Goal: Find specific page/section: Find specific page/section

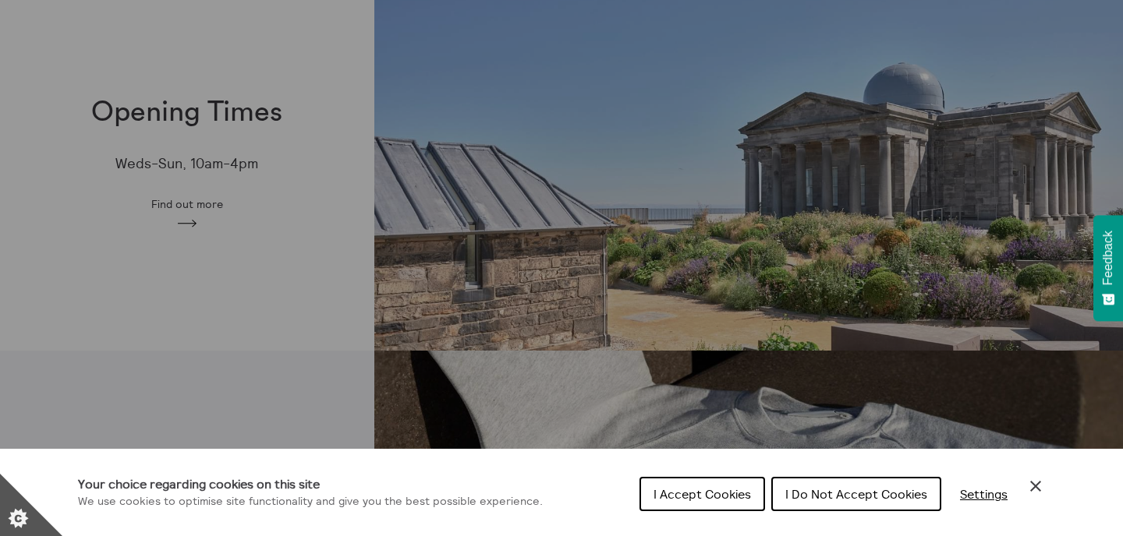
scroll to position [483, 0]
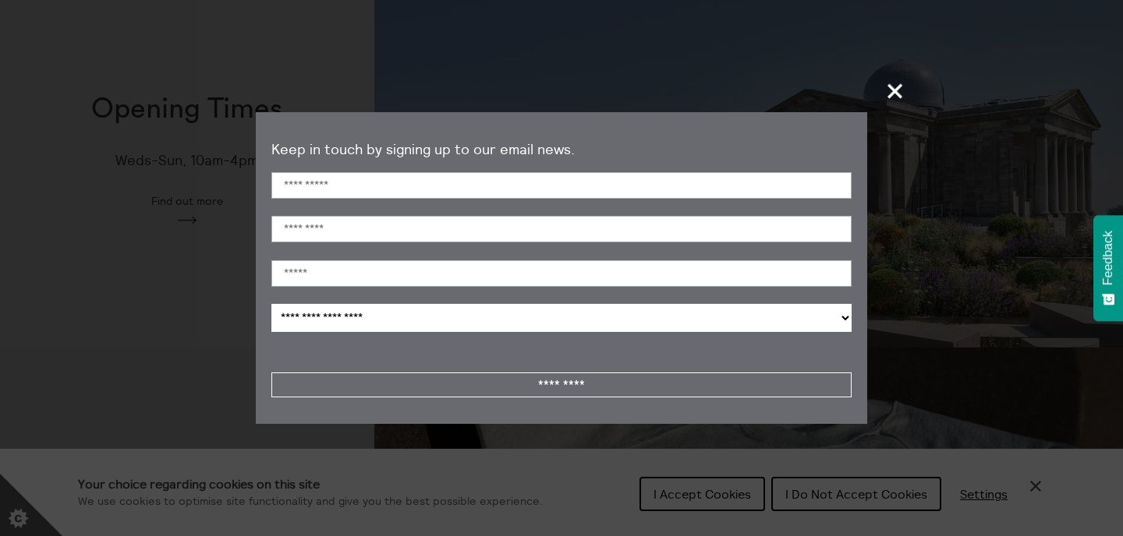
click at [892, 94] on span "+" at bounding box center [896, 91] width 46 height 46
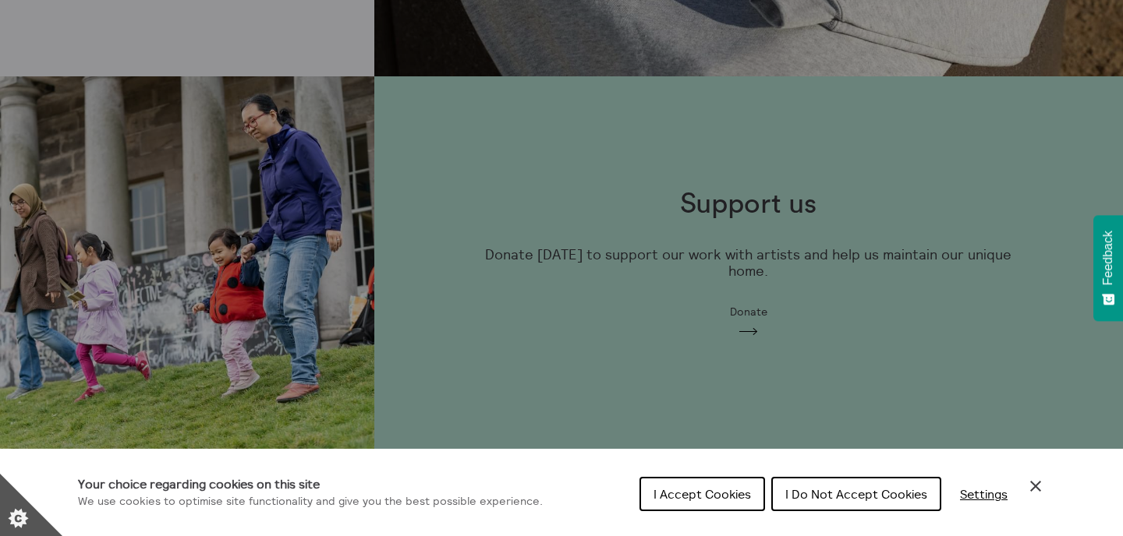
scroll to position [1339, 0]
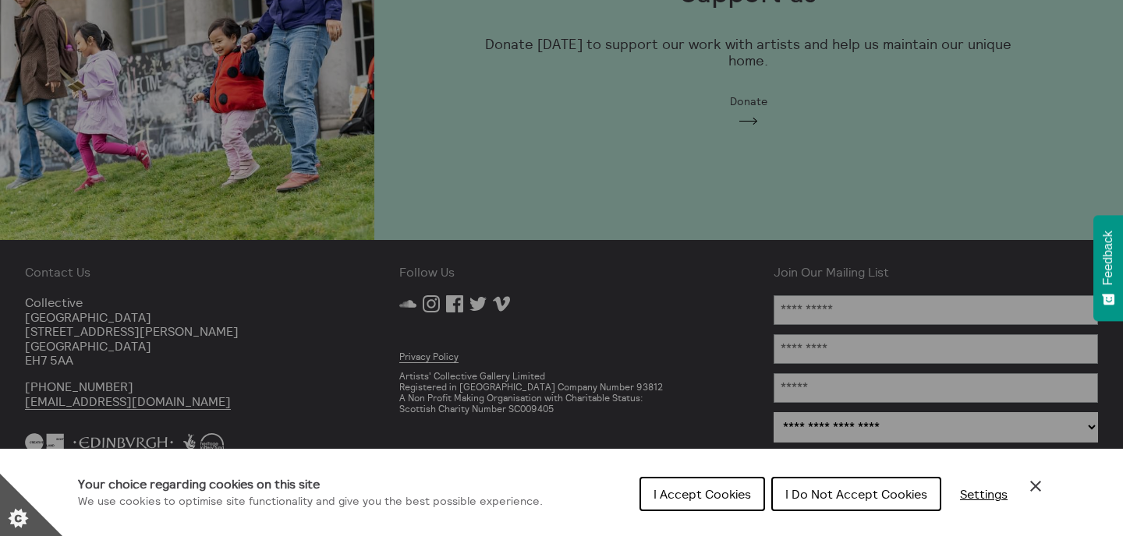
click at [879, 490] on span "I Do Not Accept Cookies" at bounding box center [856, 495] width 142 height 16
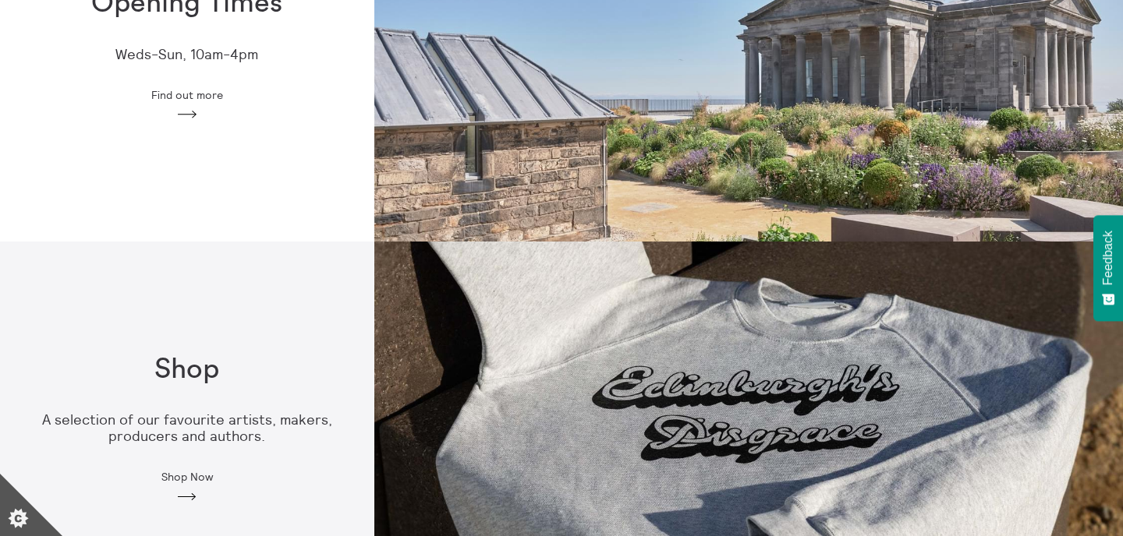
scroll to position [0, 0]
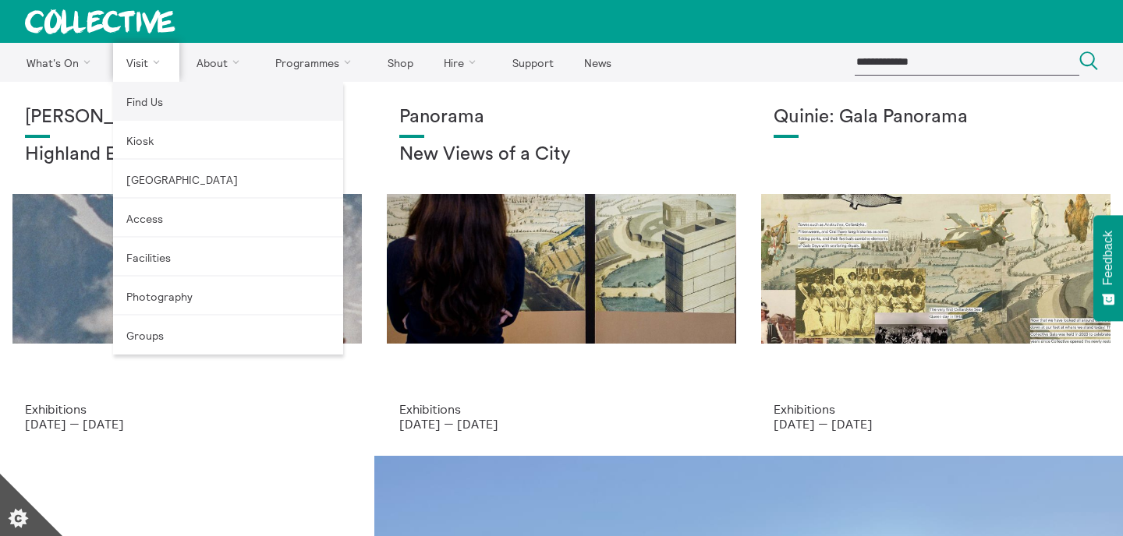
click at [135, 102] on link "Find Us" at bounding box center [228, 101] width 230 height 39
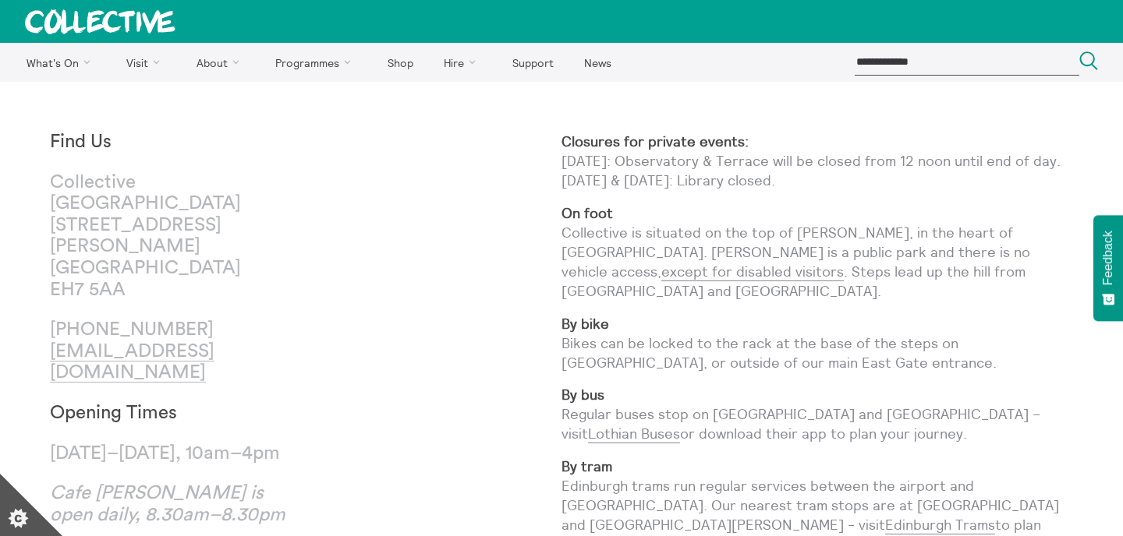
click at [108, 203] on p "Collective City Observatory 38 Calton Hill Edinburgh EH7 5AA" at bounding box center [178, 236] width 256 height 129
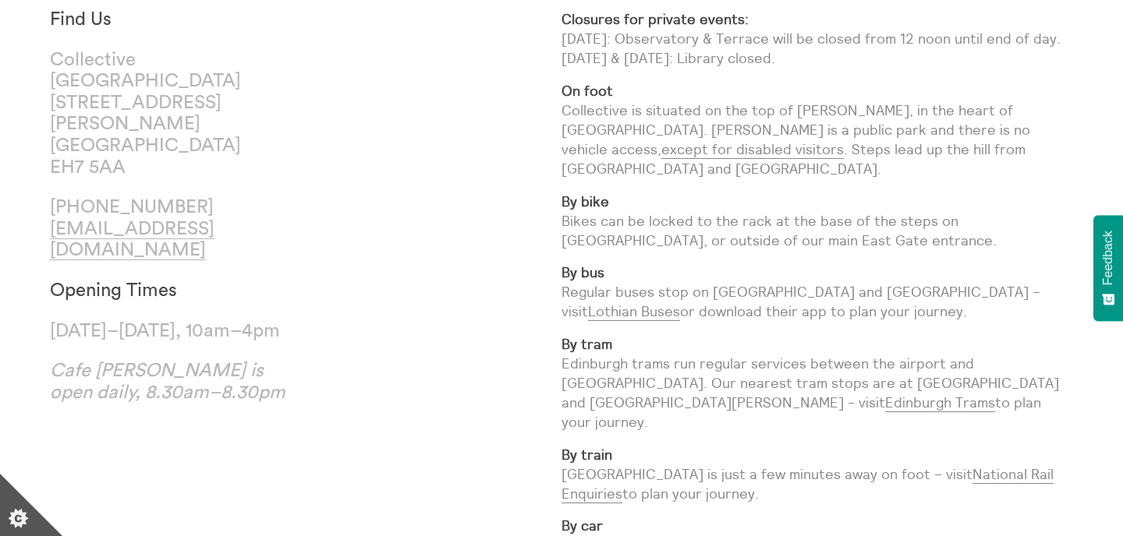
scroll to position [124, 0]
click at [680, 301] on link "Lothian Buses" at bounding box center [634, 310] width 92 height 19
